Goal: Check status

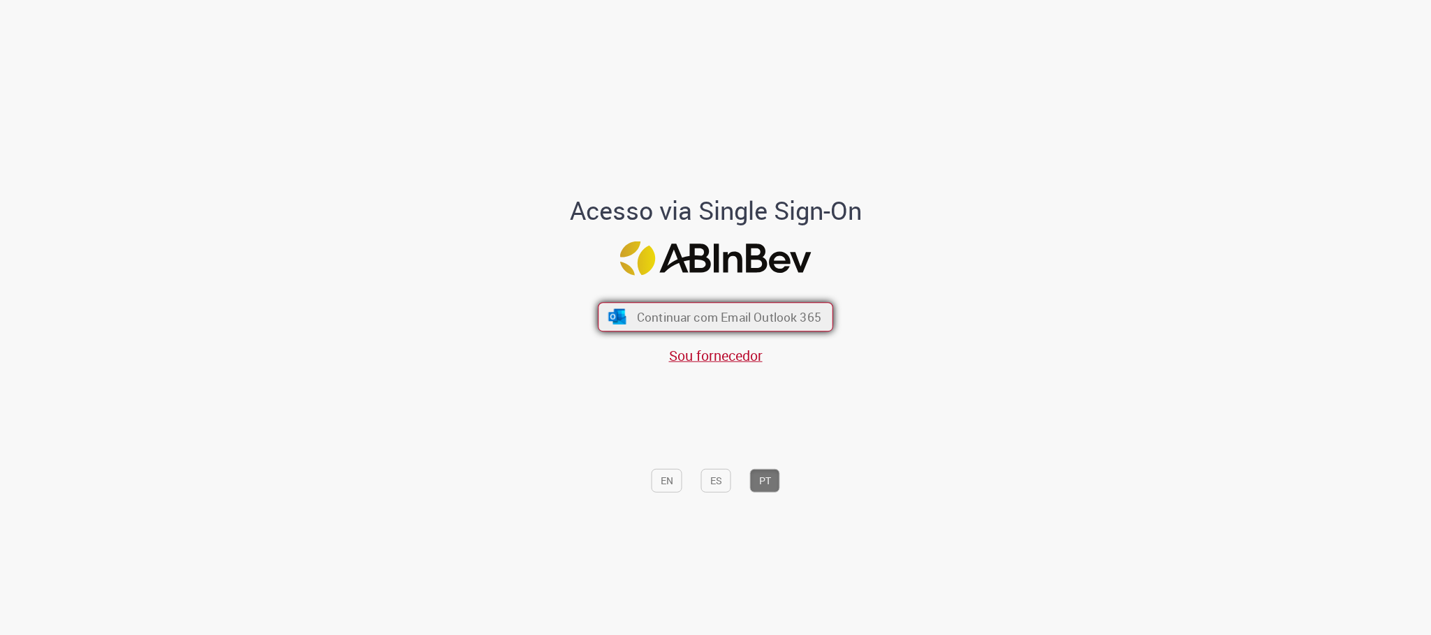
click at [734, 316] on span "Continuar com Email Outlook 365" at bounding box center [729, 317] width 184 height 16
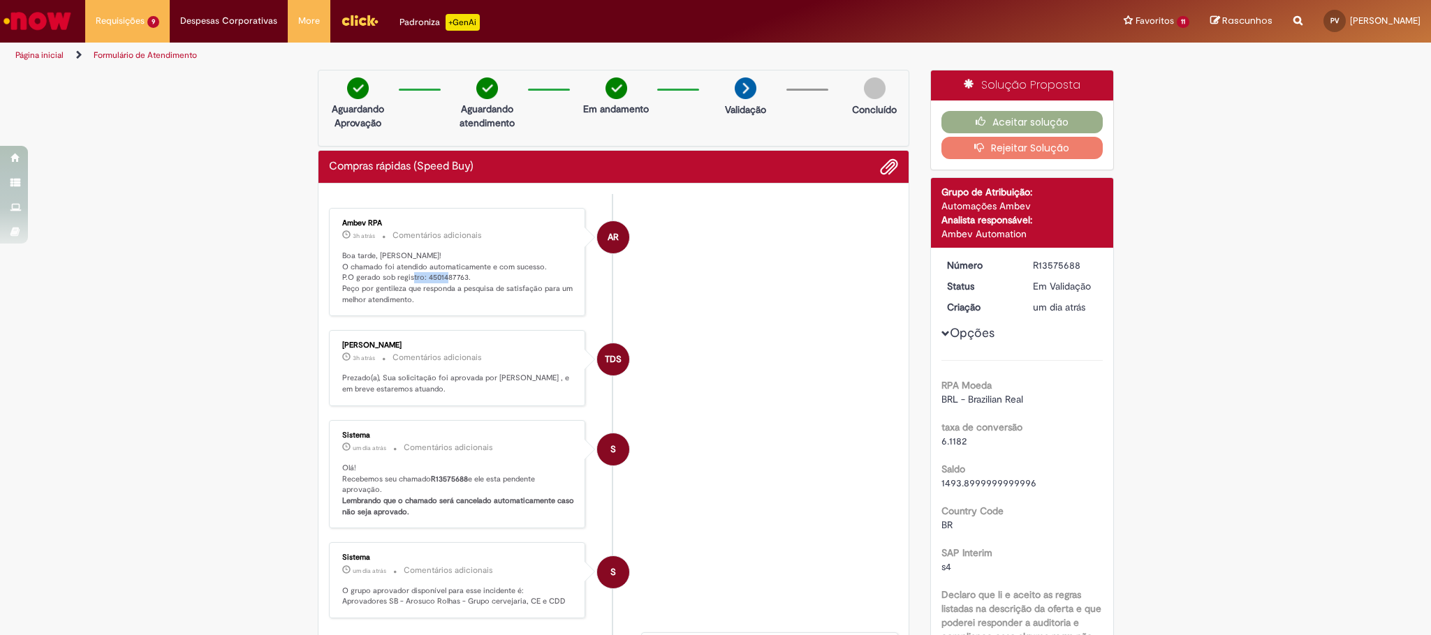
drag, startPoint x: 418, startPoint y: 275, endPoint x: 457, endPoint y: 277, distance: 39.8
click at [457, 277] on p "Boa tarde, Patricia! O chamado foi atendido automaticamente e com sucesso. P.O …" at bounding box center [458, 278] width 233 height 55
copy p "4501487763"
click at [143, 23] on li "Requisições 9 Exibir Todas as Solicitações Compras rápidas (Speed Buy) um dia a…" at bounding box center [127, 21] width 85 height 42
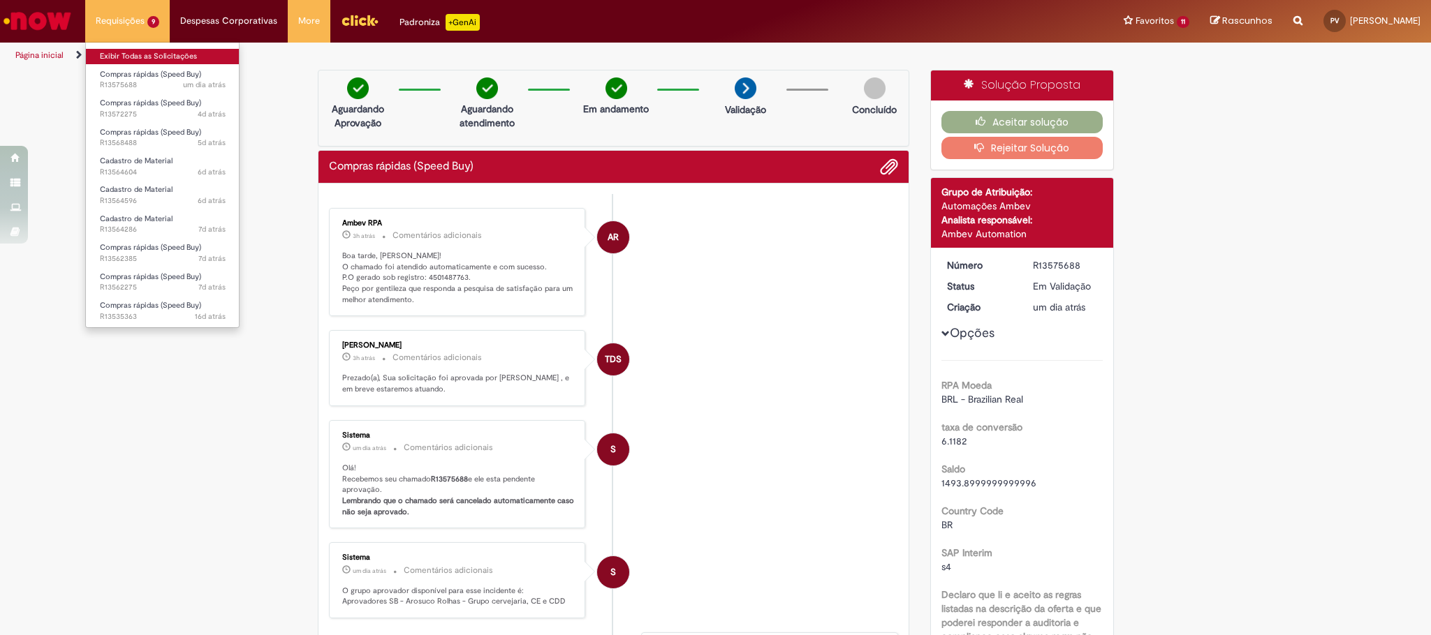
click at [145, 52] on link "Exibir Todas as Solicitações" at bounding box center [163, 56] width 154 height 15
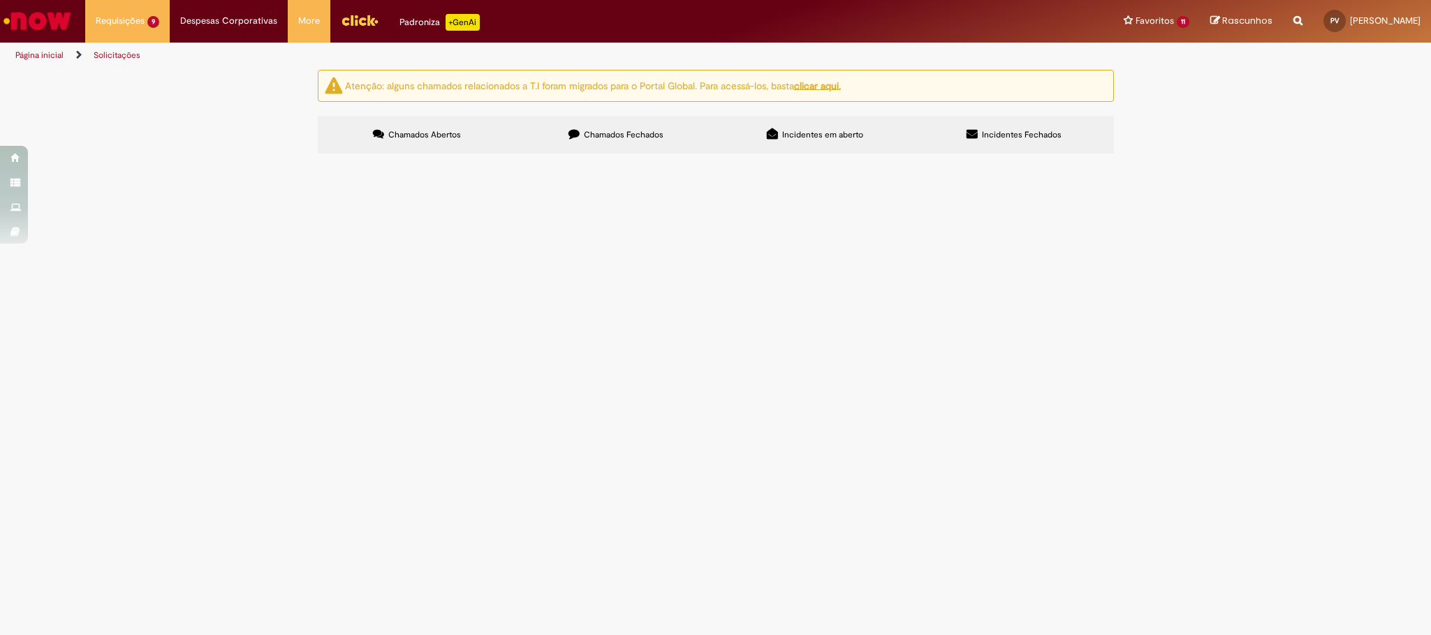
click at [0, 0] on span "Compras rápidas (Speed Buy)" at bounding box center [0, 0] width 0 height 0
click at [0, 0] on span "R13572275" at bounding box center [0, 0] width 0 height 0
click at [0, 0] on span "Compras rápidas (Speed Buy)" at bounding box center [0, 0] width 0 height 0
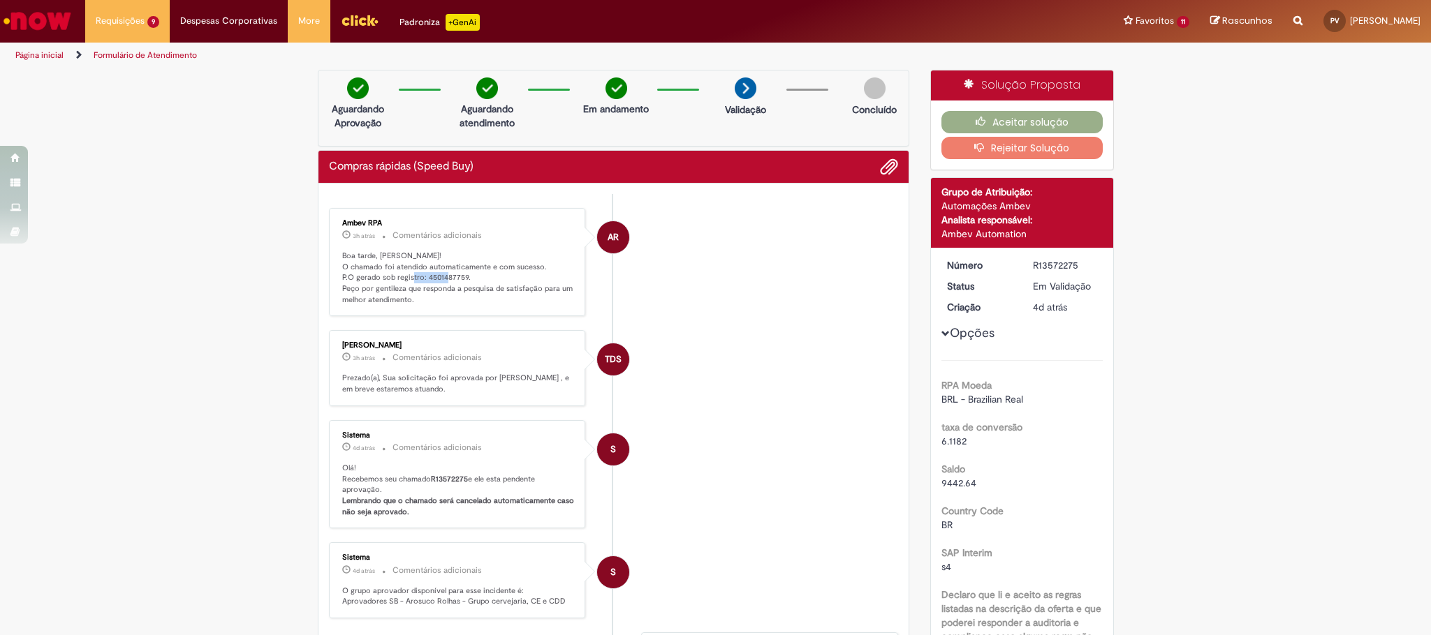
drag, startPoint x: 418, startPoint y: 277, endPoint x: 455, endPoint y: 277, distance: 37.7
click at [455, 277] on p "Boa tarde, Patricia! O chamado foi atendido automaticamente e com sucesso. P.O …" at bounding box center [458, 278] width 233 height 55
copy p "4501487759"
click at [159, 26] on li "Requisições 9 Exibir Todas as Solicitações Compras rápidas (Speed Buy) um dia a…" at bounding box center [127, 21] width 85 height 42
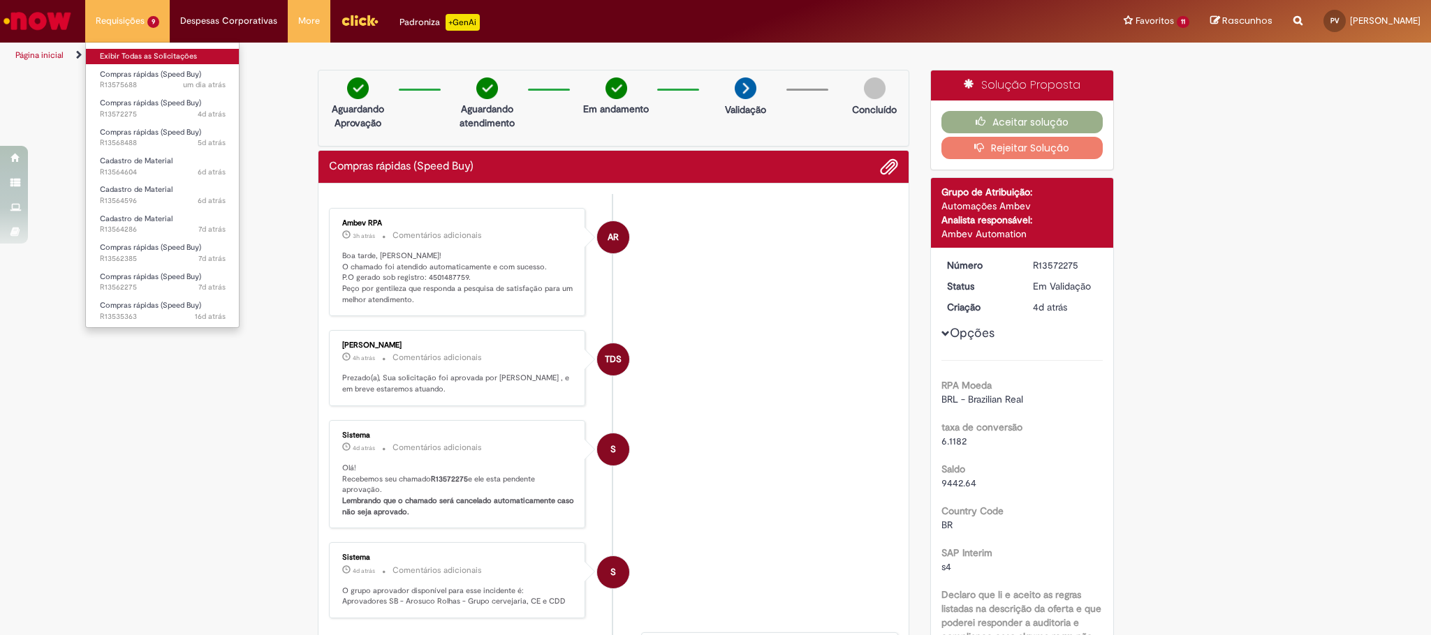
click at [152, 55] on link "Exibir Todas as Solicitações" at bounding box center [163, 56] width 154 height 15
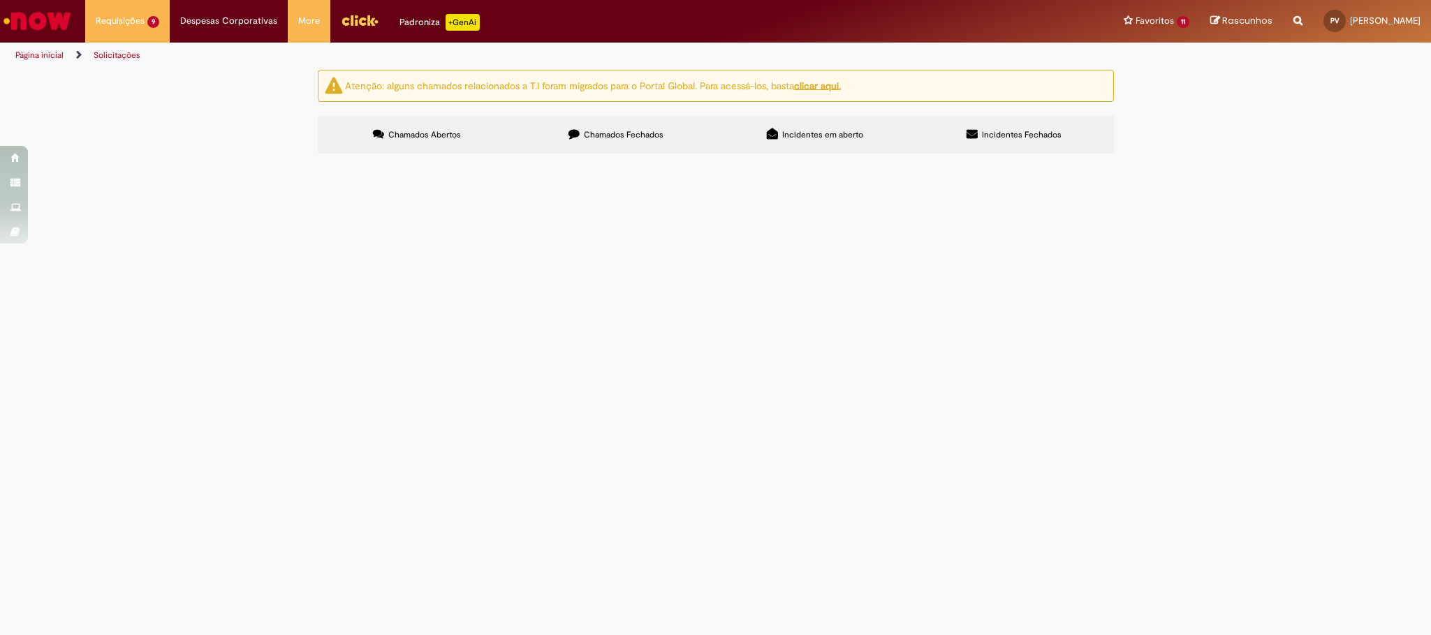
click at [0, 0] on span "R13568488" at bounding box center [0, 0] width 0 height 0
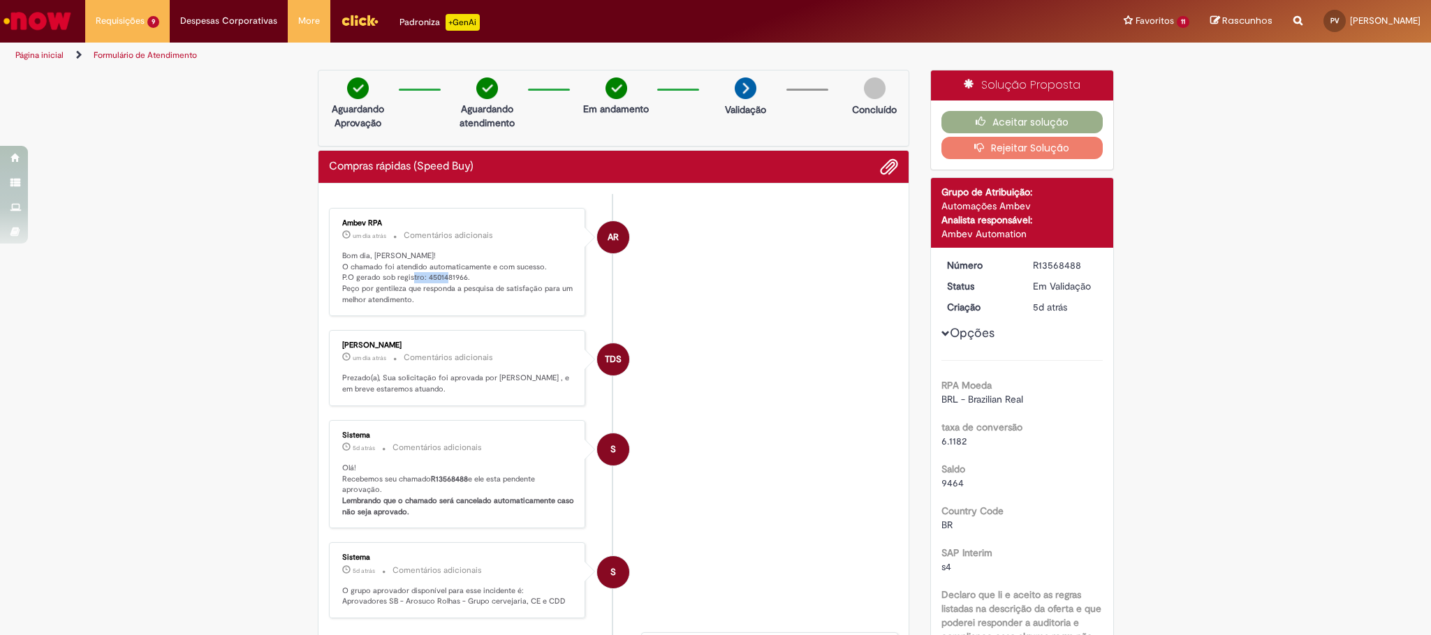
drag, startPoint x: 419, startPoint y: 277, endPoint x: 457, endPoint y: 279, distance: 38.5
click at [457, 279] on p "Bom dia, Patricia! O chamado foi atendido automaticamente e com sucesso. P.O ge…" at bounding box center [458, 278] width 233 height 55
copy p "4501481966"
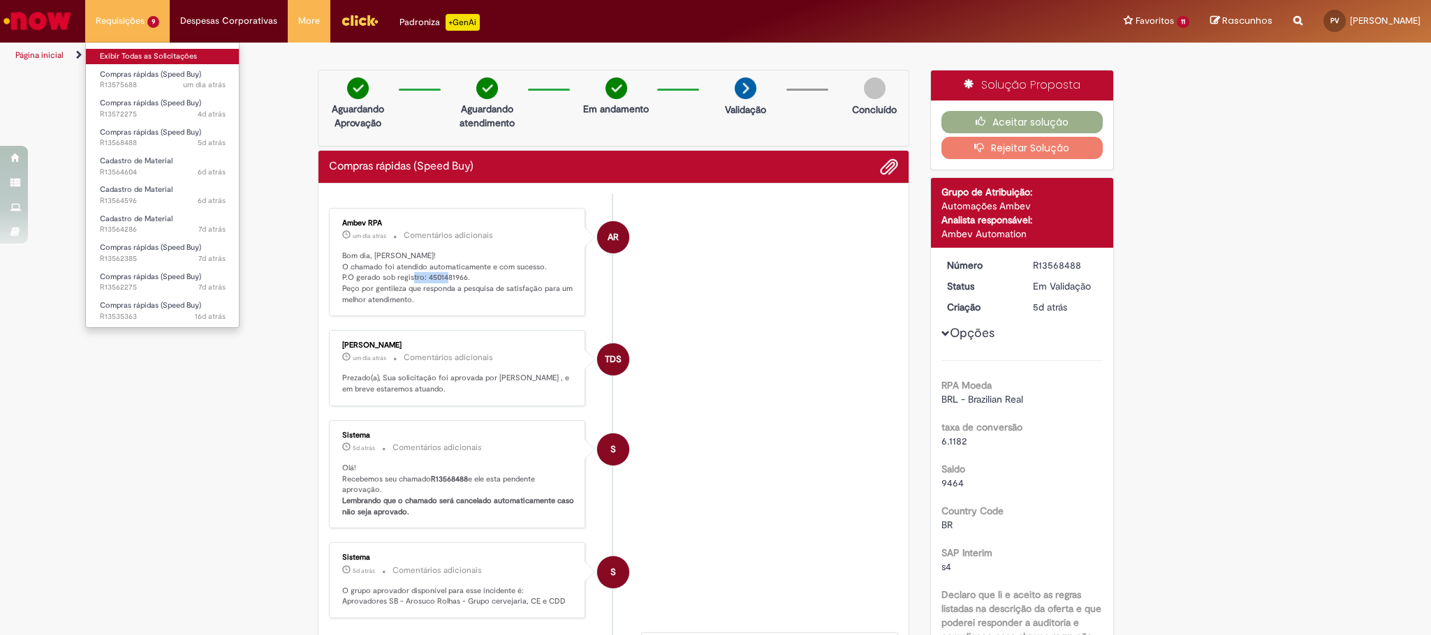
click at [139, 51] on link "Exibir Todas as Solicitações" at bounding box center [163, 56] width 154 height 15
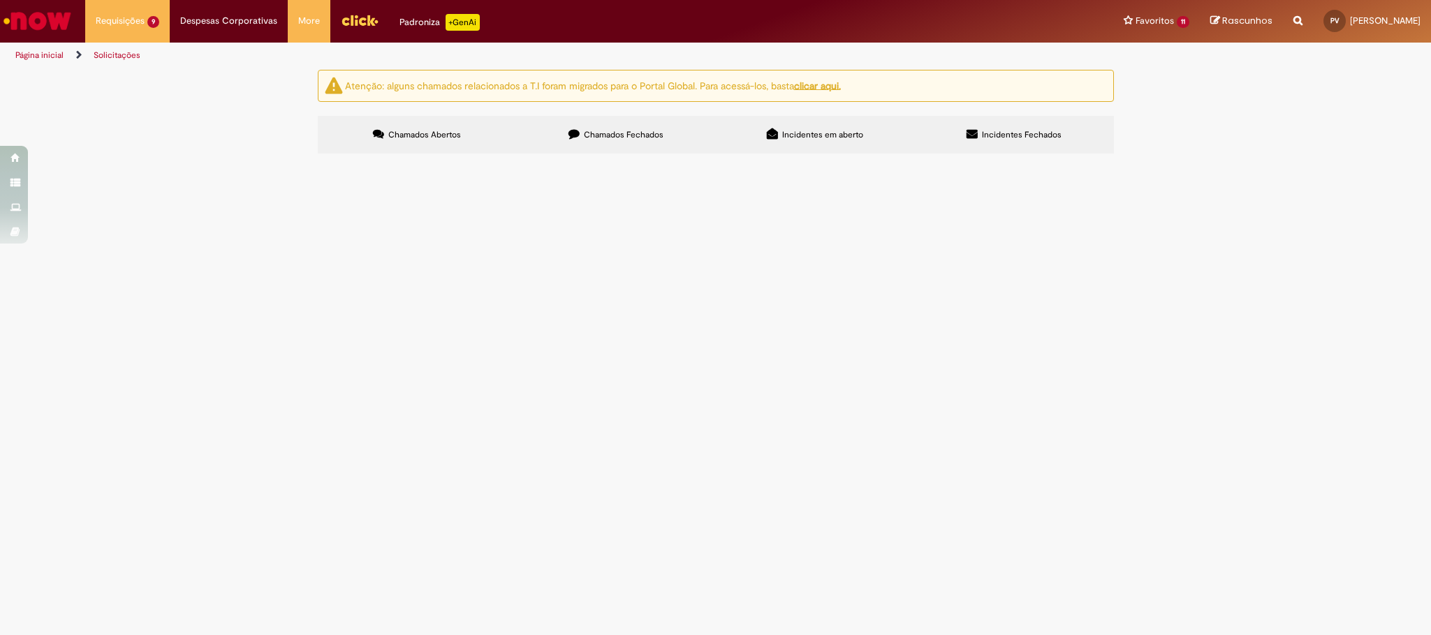
click at [0, 0] on span "R13562385" at bounding box center [0, 0] width 0 height 0
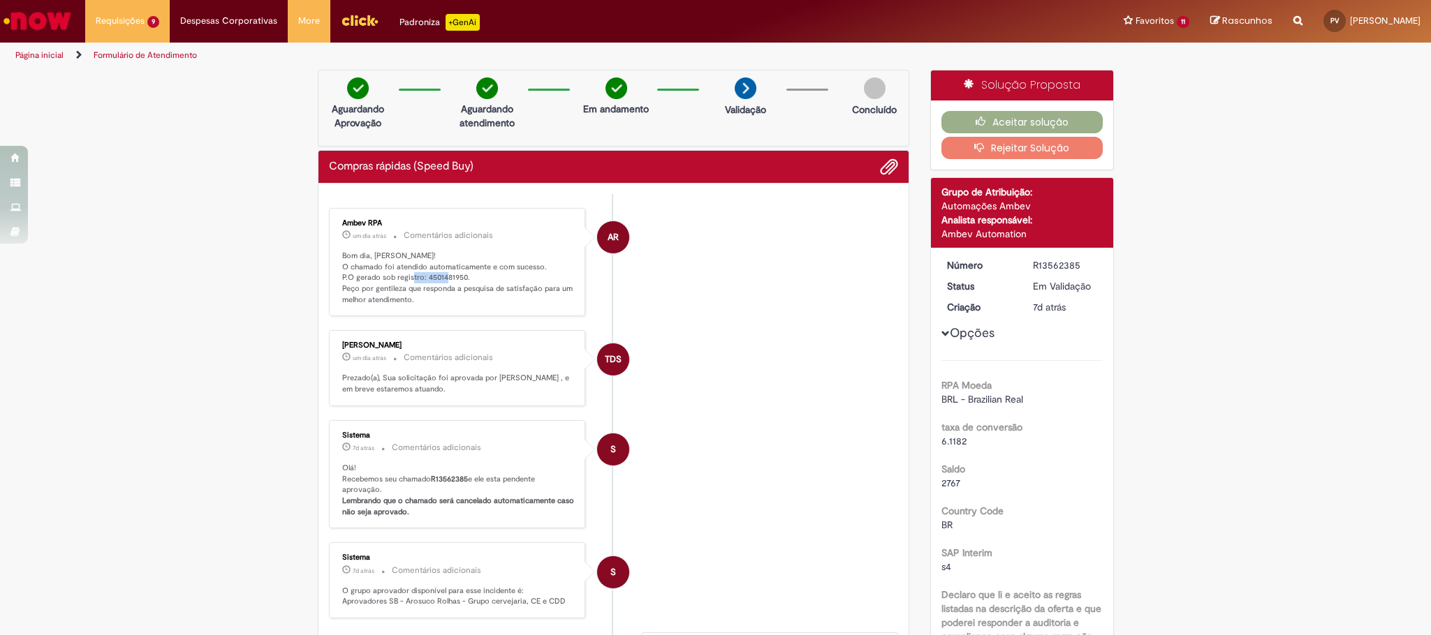
drag, startPoint x: 417, startPoint y: 274, endPoint x: 455, endPoint y: 281, distance: 38.9
click at [455, 281] on p "Bom dia, Patricia! O chamado foi atendido automaticamente e com sucesso. P.O ge…" at bounding box center [458, 278] width 233 height 55
copy p "4501481950"
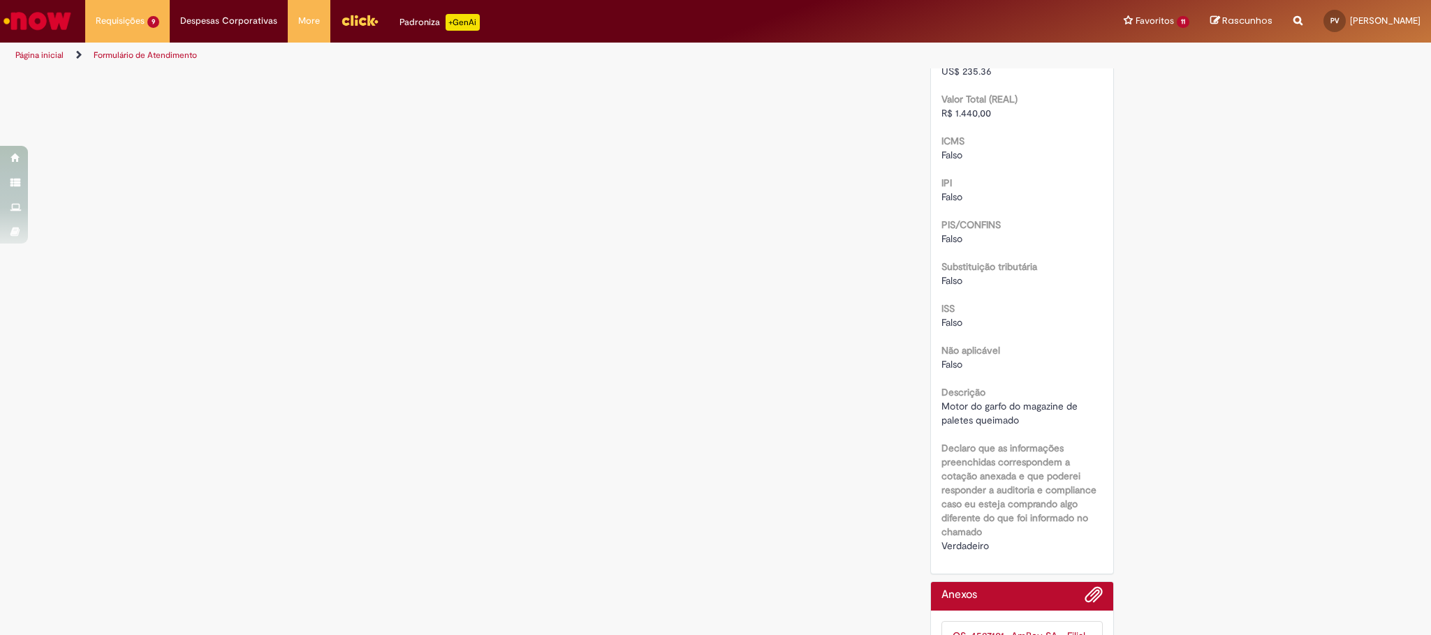
scroll to position [1670, 0]
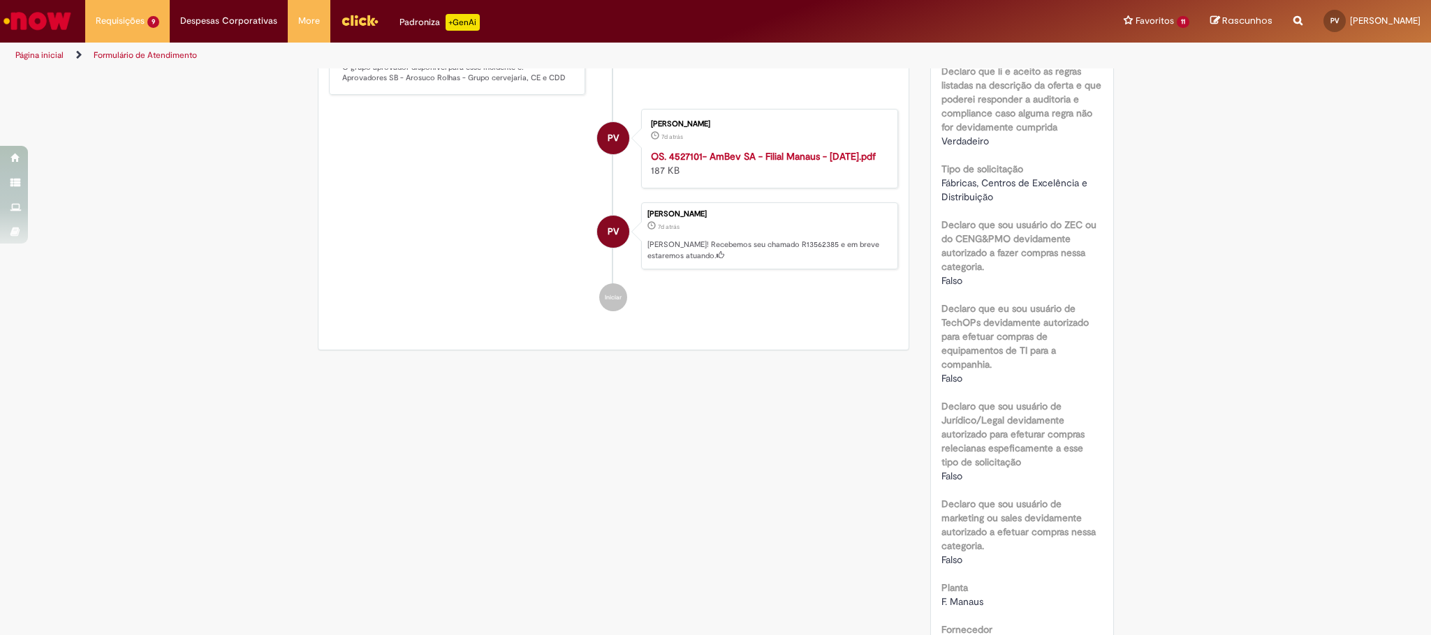
scroll to position [0, 0]
